Goal: Obtain resource: Obtain resource

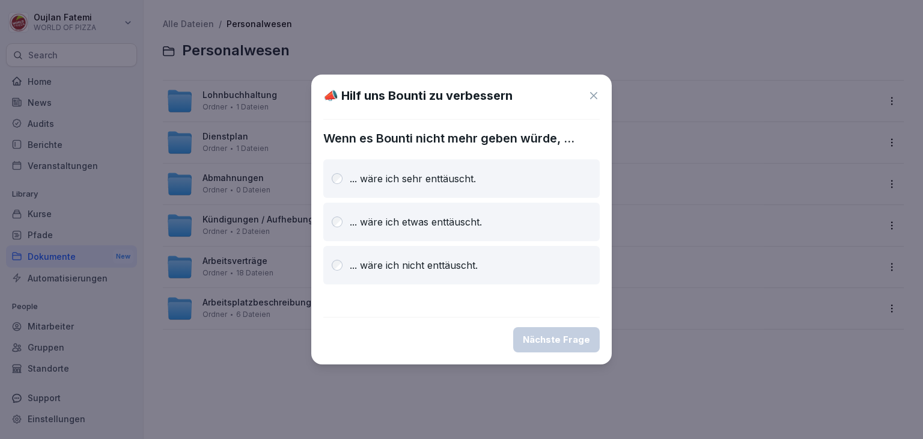
click at [597, 102] on div "📣 Hilf uns Bounti zu verbessern" at bounding box center [461, 96] width 276 height 18
click at [594, 97] on icon at bounding box center [594, 96] width 12 height 12
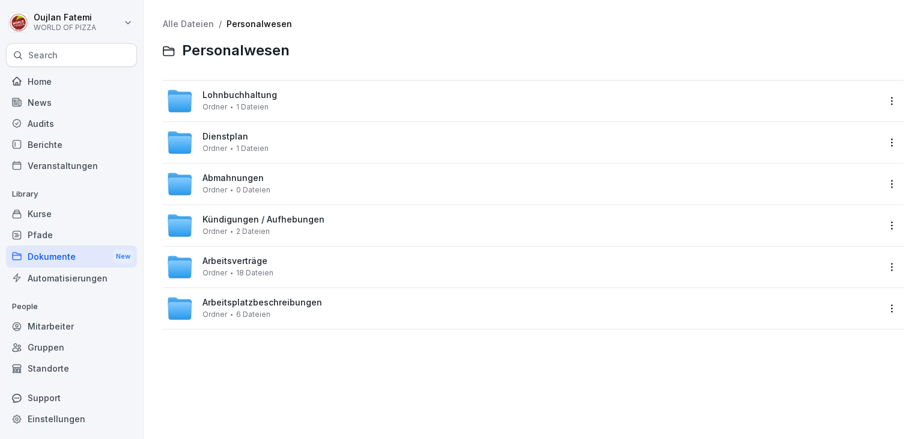
click at [311, 251] on div "Arbeitsverträge Ordner 18 Dateien" at bounding box center [533, 266] width 741 height 41
click at [311, 320] on div "Arbeitsplatzbeschreibungen Ordner 6 Dateien" at bounding box center [522, 308] width 712 height 26
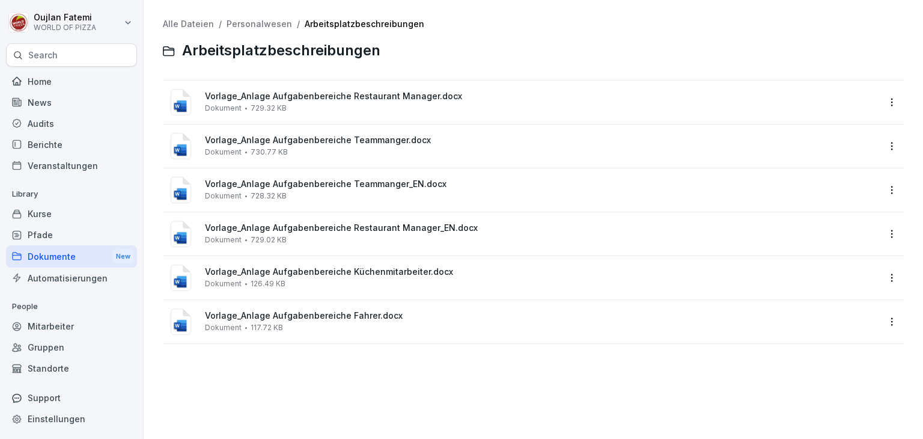
click at [387, 309] on div "Vorlage_Anlage Aufgabenbereiche Fahrer.docx Dokument 117.72 KB" at bounding box center [522, 321] width 712 height 29
click at [387, 309] on div at bounding box center [461, 219] width 923 height 439
click at [392, 357] on div "Alle Dateien / Personalwesen / Arbeitsplatzbeschreibungen Arbeitsplatzbeschreib…" at bounding box center [533, 219] width 761 height 421
click at [339, 318] on span "Vorlage_Anlage Aufgabenbereiche Fahrer.docx" at bounding box center [542, 316] width 674 height 10
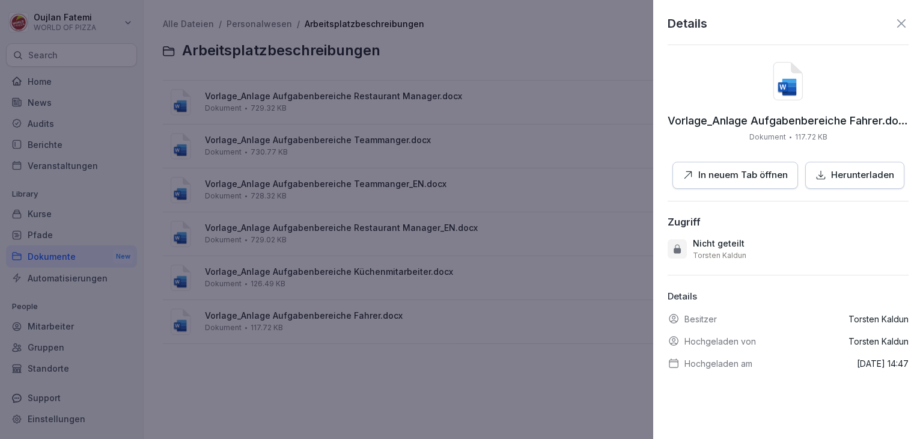
click at [815, 175] on icon "button" at bounding box center [820, 174] width 11 height 11
click at [769, 164] on button "In neuem Tab öffnen" at bounding box center [735, 175] width 126 height 27
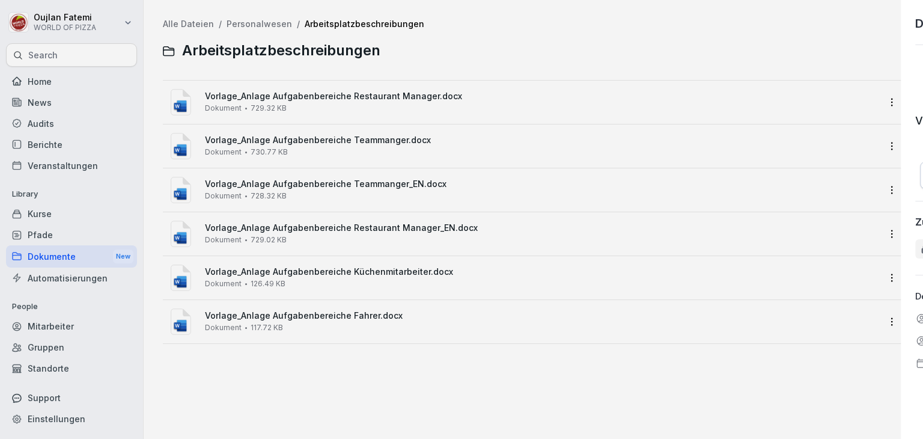
click at [523, 251] on div at bounding box center [461, 219] width 923 height 439
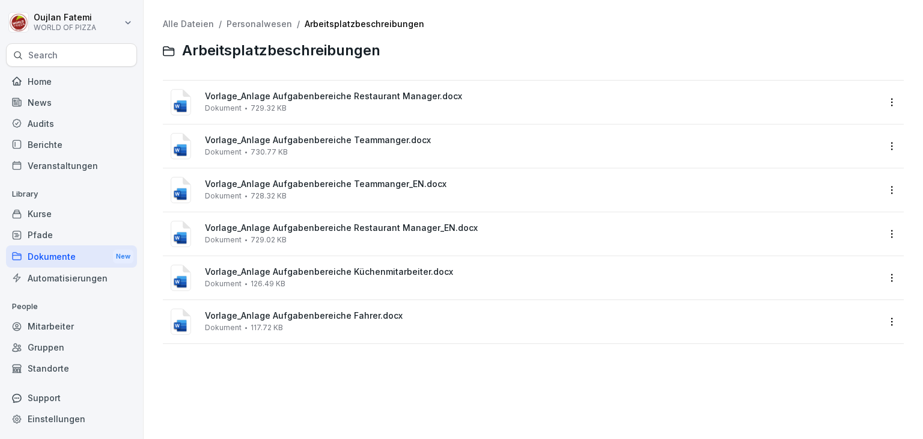
click at [71, 240] on div "Pfade" at bounding box center [71, 234] width 131 height 21
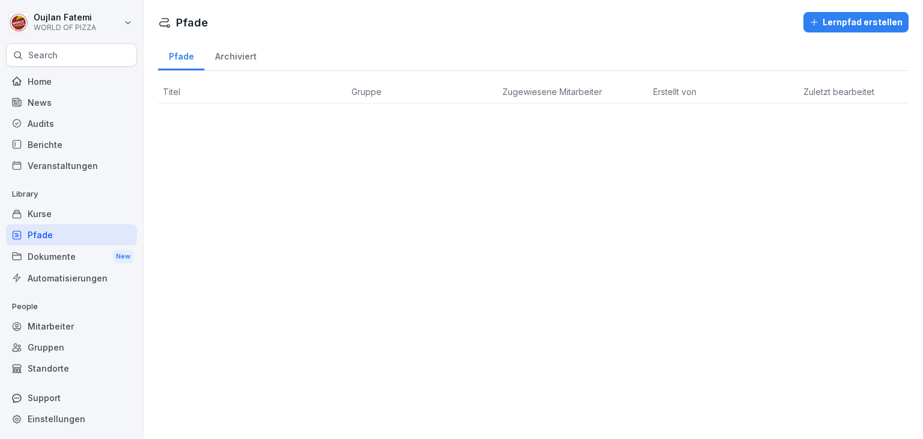
click at [83, 214] on div "Kurse" at bounding box center [71, 213] width 131 height 21
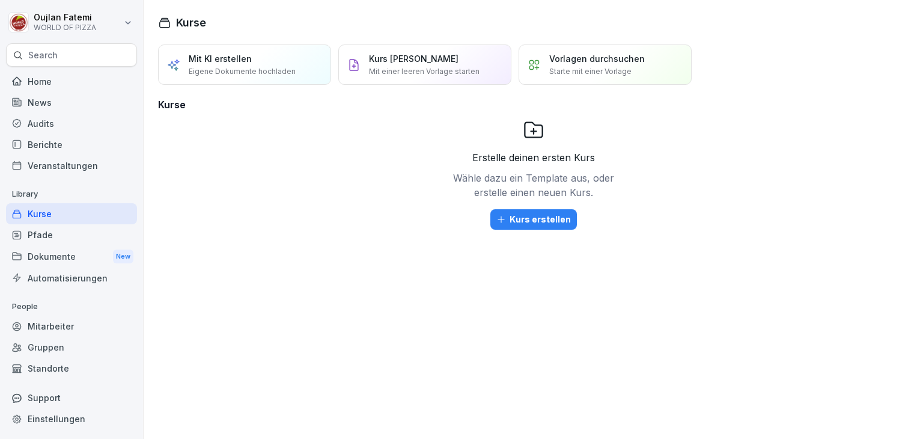
click at [85, 161] on div "Veranstaltungen" at bounding box center [71, 165] width 131 height 21
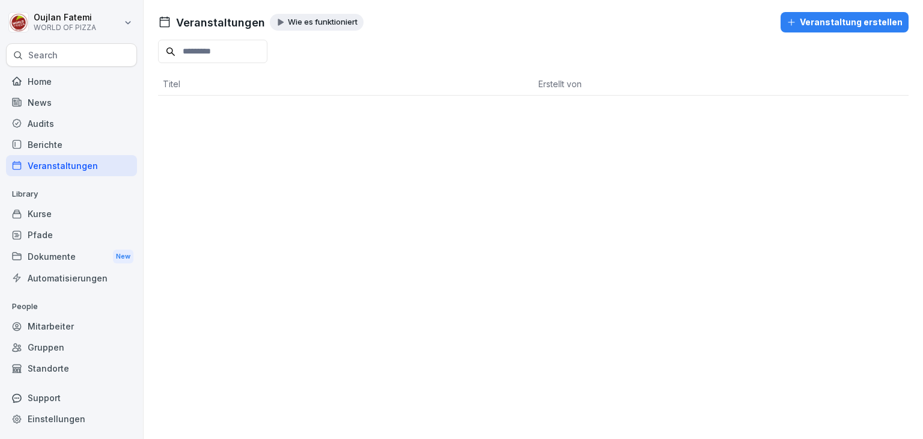
click at [88, 136] on div "Berichte" at bounding box center [71, 144] width 131 height 21
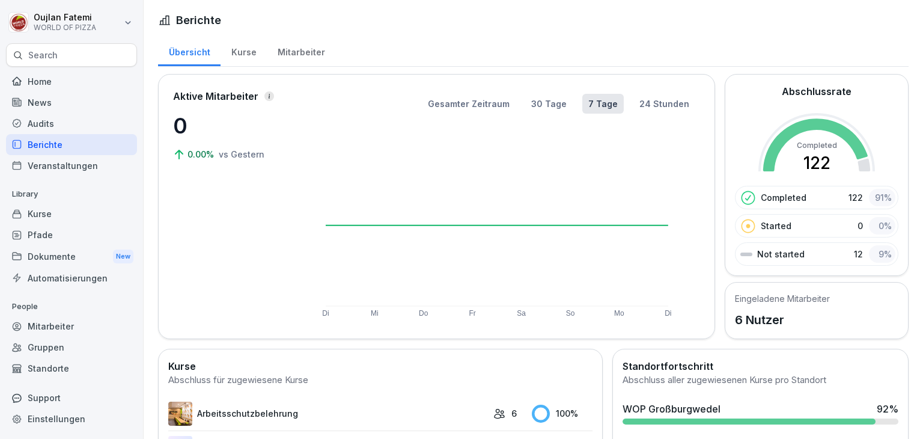
click at [90, 102] on div "News" at bounding box center [71, 102] width 131 height 21
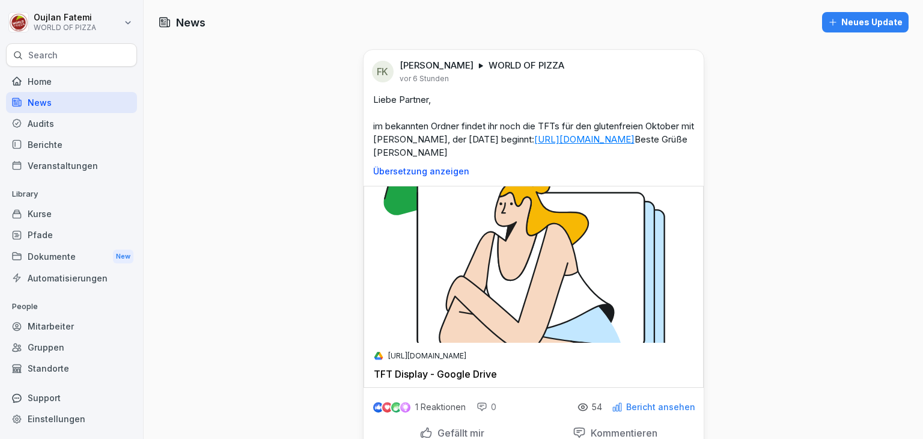
drag, startPoint x: 73, startPoint y: 225, endPoint x: 70, endPoint y: 258, distance: 33.2
click at [70, 258] on div "Library Kurse Pfade Dokumente New Automatisierungen" at bounding box center [71, 236] width 131 height 104
click at [70, 258] on div "Dokumente New" at bounding box center [71, 256] width 131 height 22
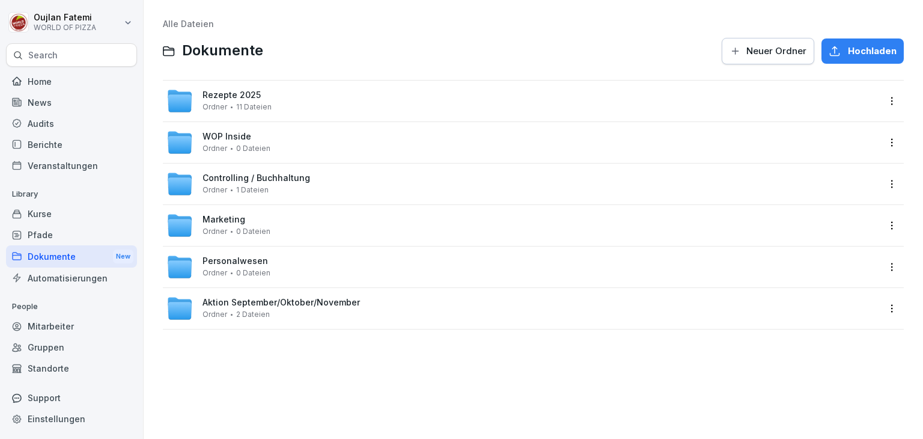
click at [317, 263] on div "Personalwesen Ordner 0 Dateien" at bounding box center [522, 267] width 712 height 26
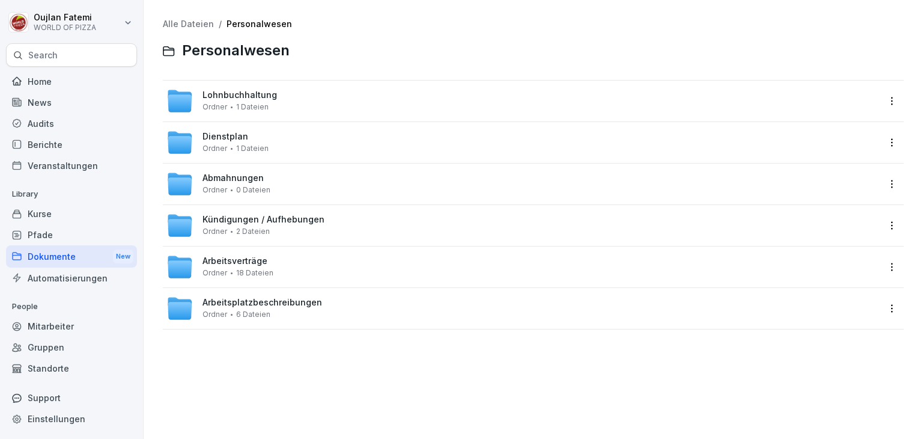
click at [291, 268] on div "Arbeitsverträge Ordner 18 Dateien" at bounding box center [522, 267] width 712 height 26
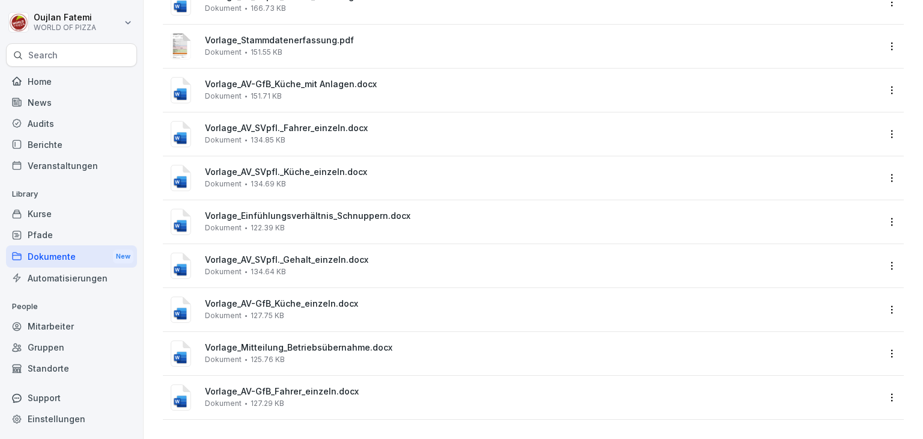
scroll to position [459, 0]
click at [333, 395] on div "Vorlage_AV-GfB_Fahrer_einzeln.docx Dokument 127.29 KB" at bounding box center [542, 396] width 674 height 21
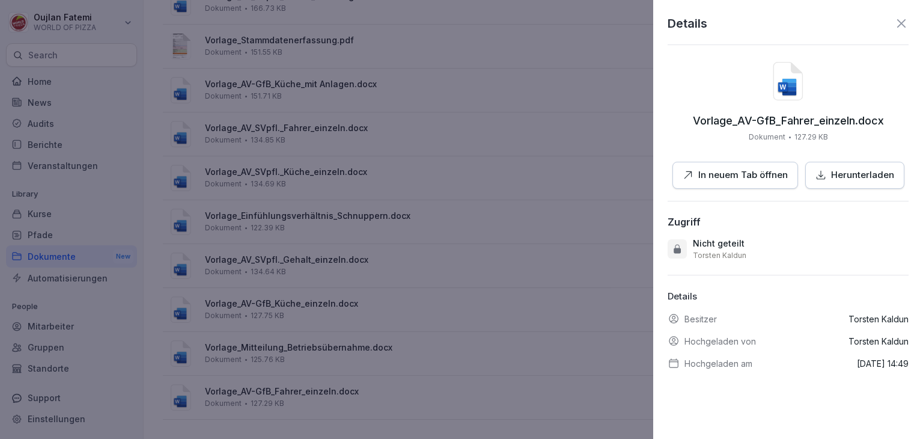
click at [769, 169] on p "In neuem Tab öffnen" at bounding box center [743, 175] width 90 height 14
click at [514, 279] on div at bounding box center [461, 219] width 923 height 439
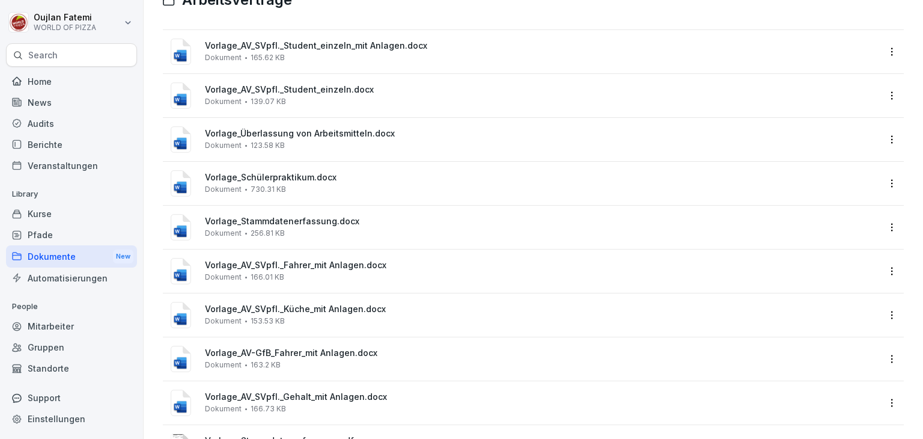
scroll to position [0, 0]
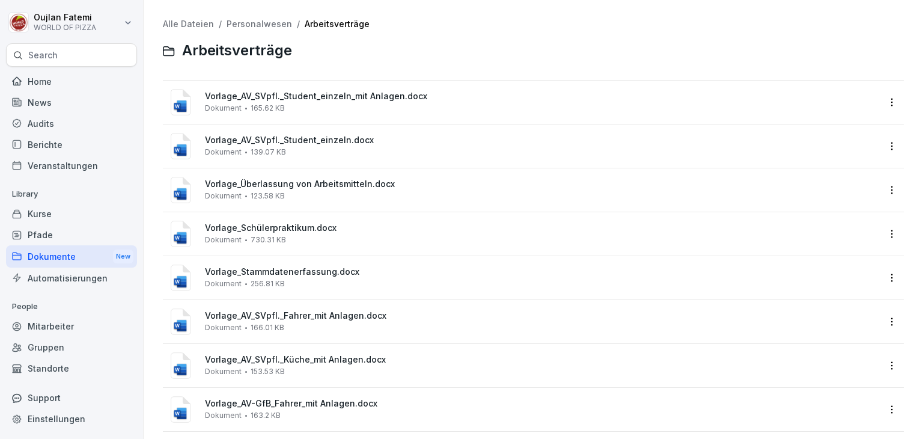
click at [357, 191] on div "Vorlage_Überlassung von Arbeitsmitteln.docx Dokument 123.58 KB" at bounding box center [542, 189] width 674 height 21
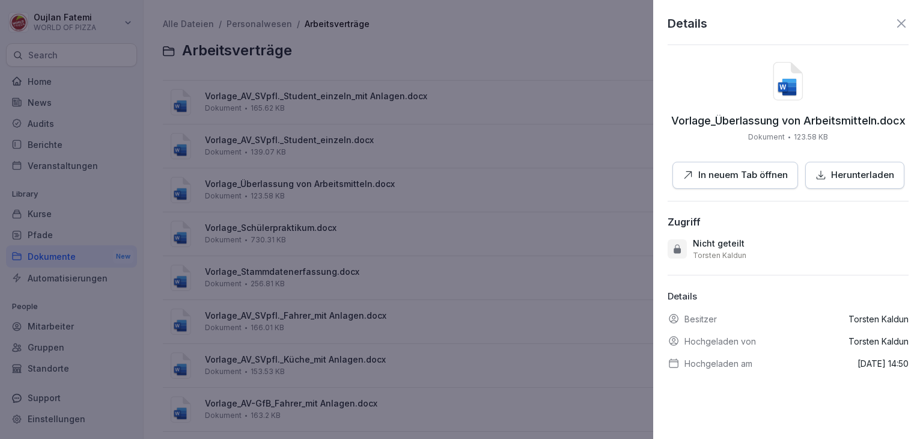
click at [734, 181] on p "In neuem Tab öffnen" at bounding box center [743, 175] width 90 height 14
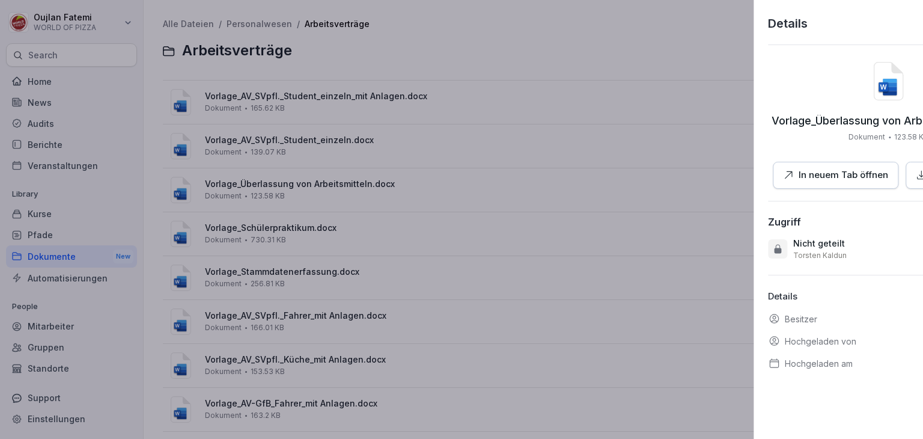
click at [600, 186] on div at bounding box center [461, 219] width 923 height 439
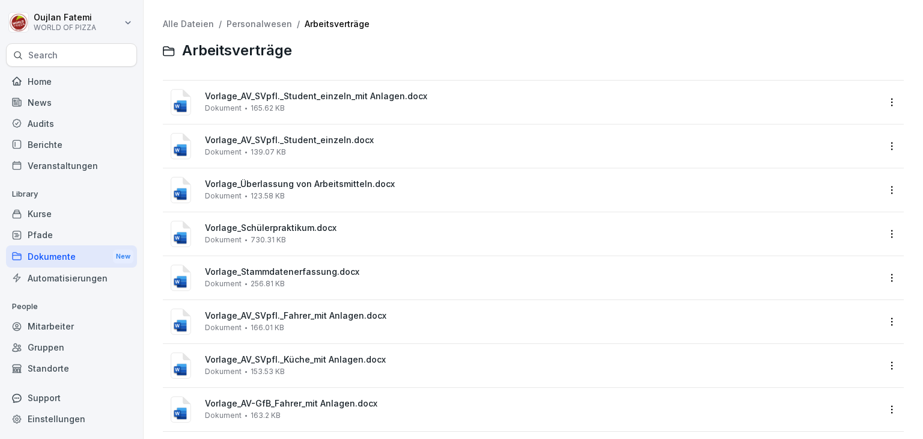
click at [357, 341] on div "Vorlage_AV_SVpfl._Fahrer_mit Anlagen.docx Dokument 166.01 KB" at bounding box center [533, 321] width 741 height 43
click at [347, 314] on span "Vorlage_AV_SVpfl._Fahrer_mit Anlagen.docx" at bounding box center [542, 316] width 674 height 10
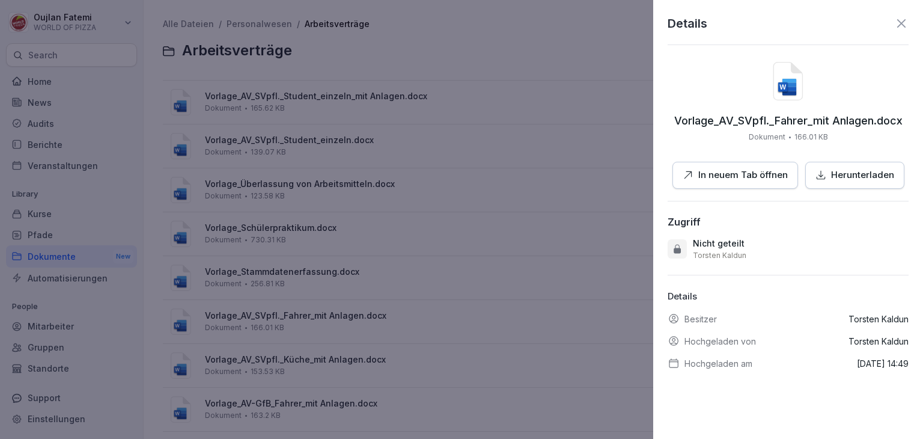
click at [755, 171] on p "In neuem Tab öffnen" at bounding box center [743, 175] width 90 height 14
